Goal: Participate in discussion

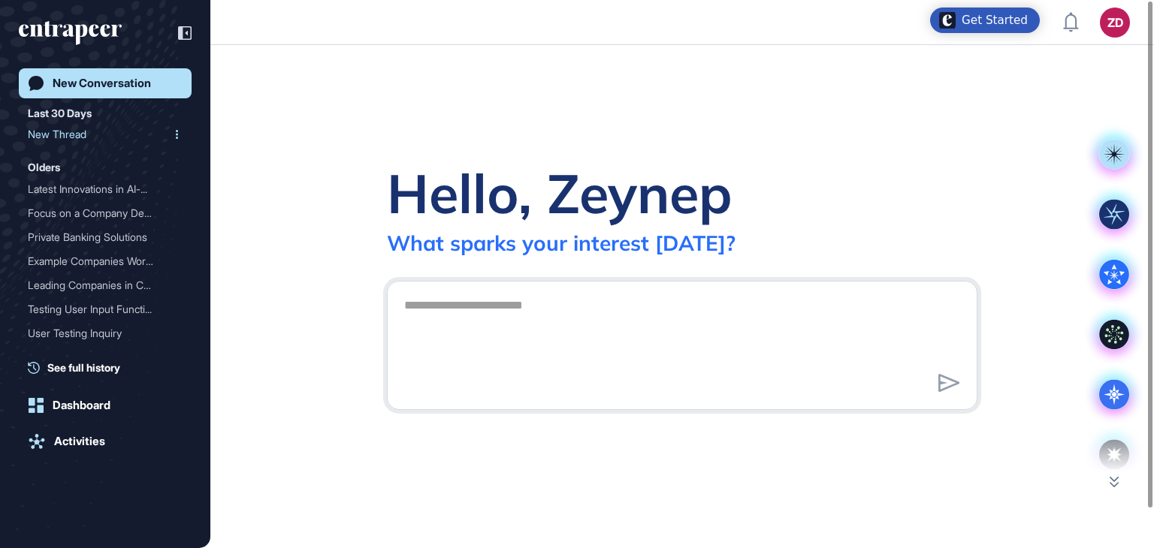
click at [75, 139] on div "New Thread" at bounding box center [99, 134] width 143 height 24
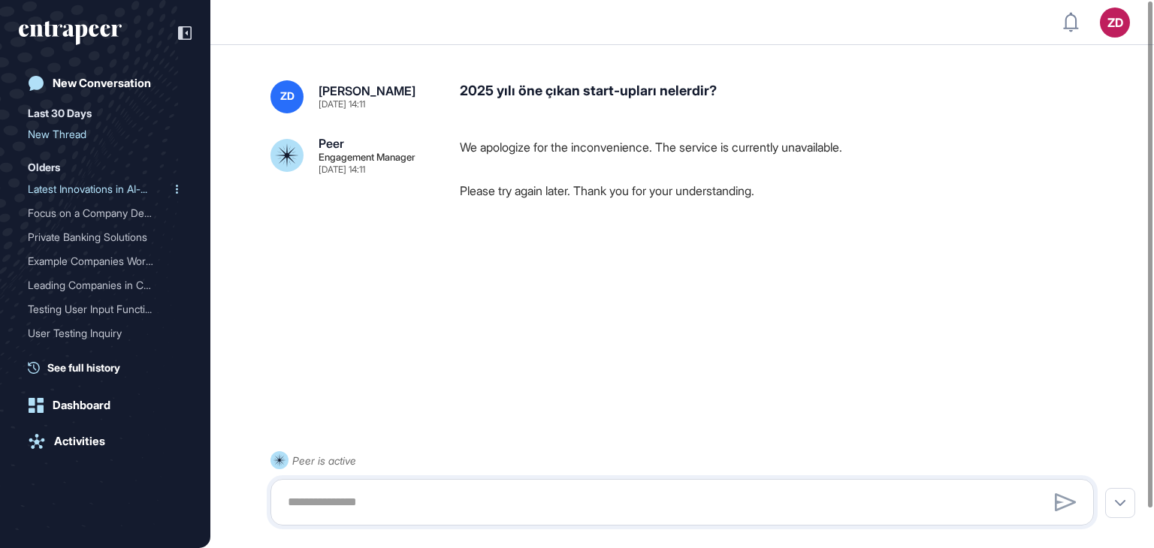
click at [75, 184] on div "Latest Innovations in AI-..." at bounding box center [99, 189] width 143 height 24
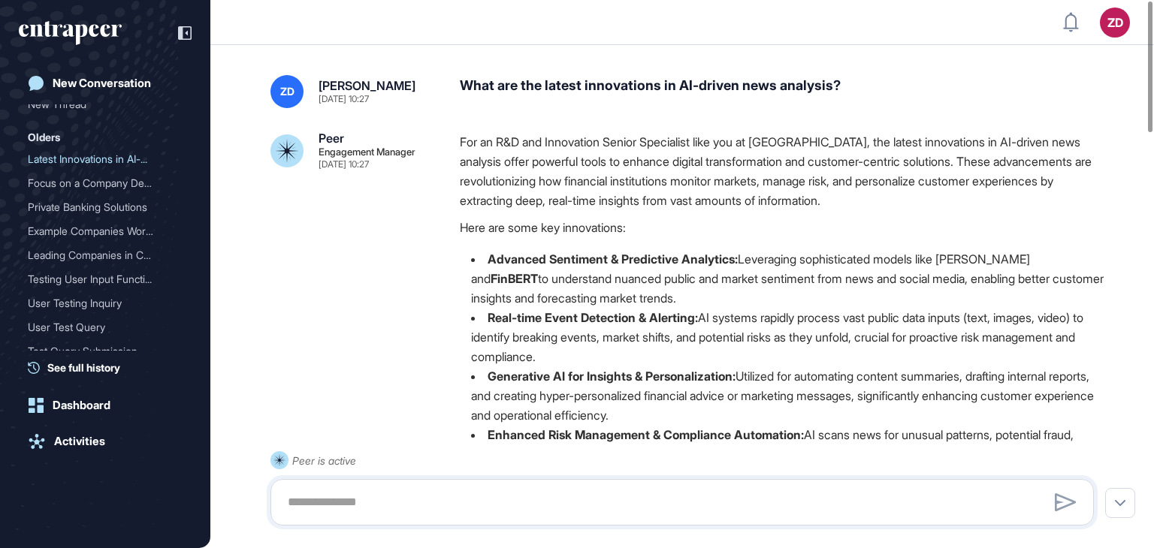
scroll to position [60, 0]
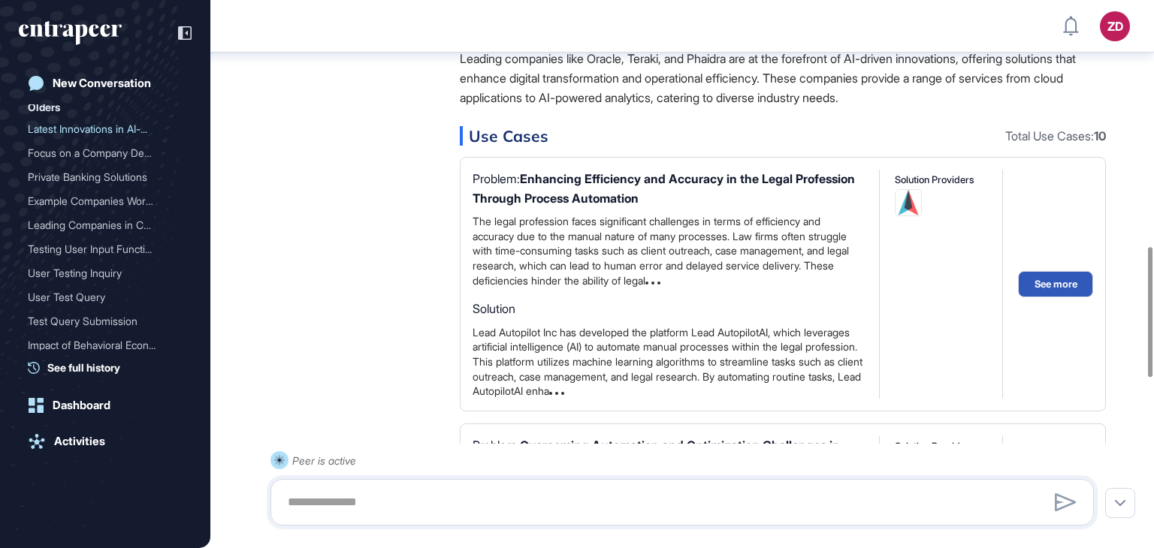
scroll to position [1059, 0]
